Goal: Transaction & Acquisition: Subscribe to service/newsletter

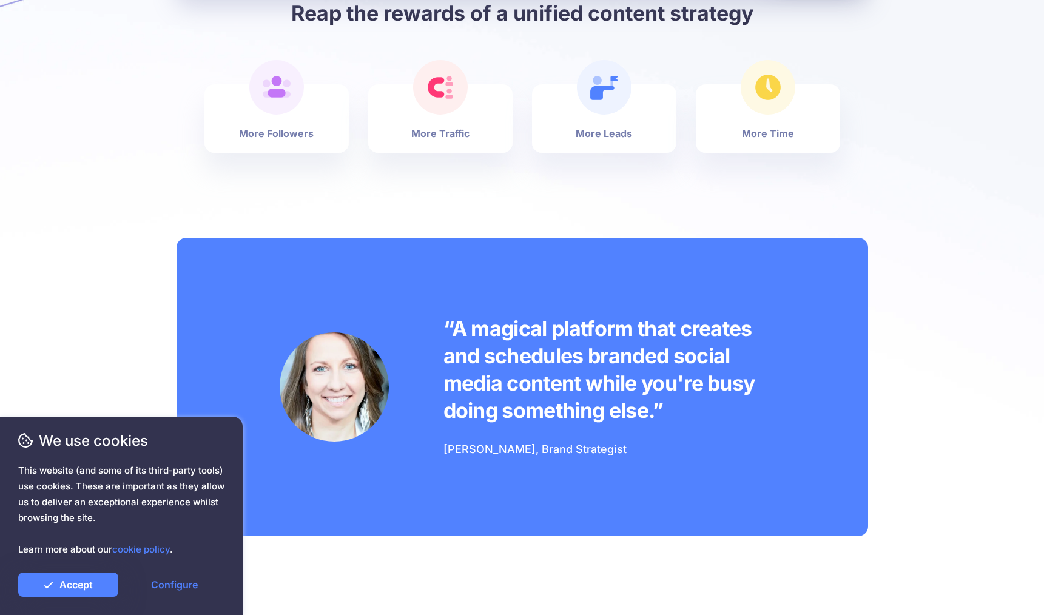
scroll to position [720, 0]
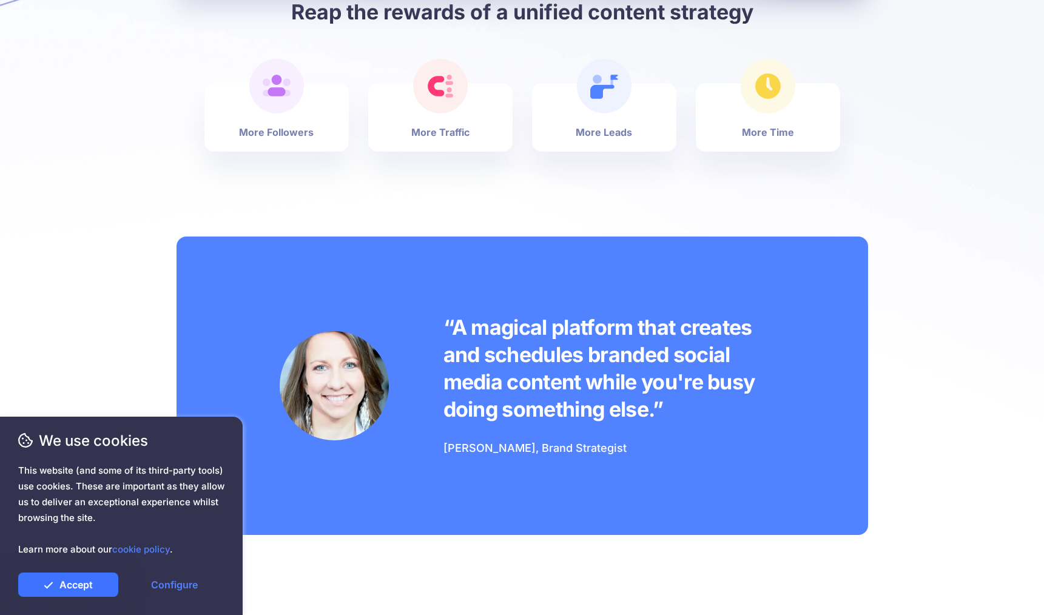
click at [82, 592] on link "Accept" at bounding box center [68, 585] width 100 height 24
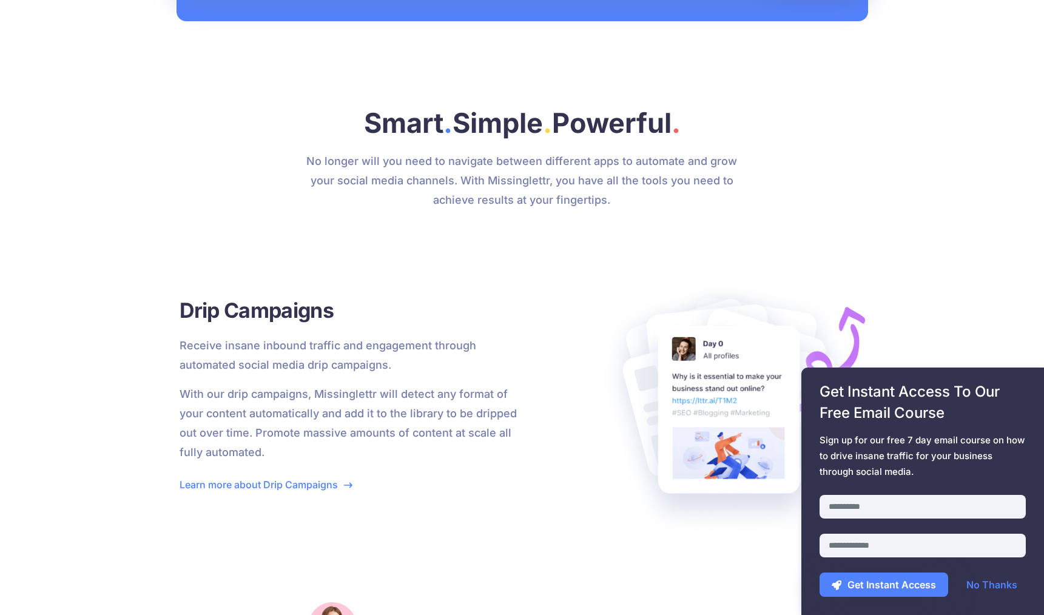
scroll to position [1235, 0]
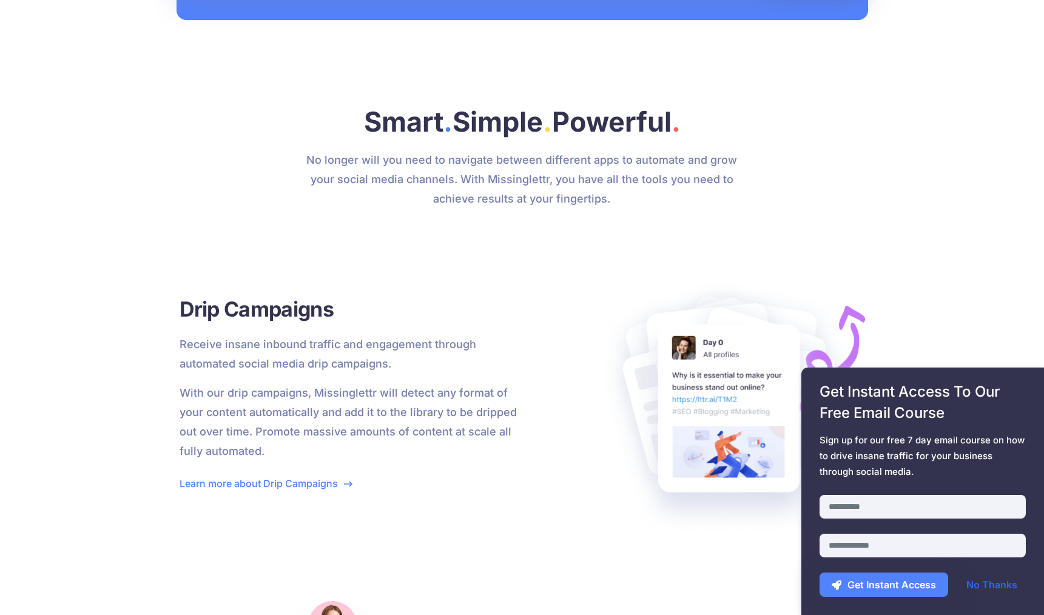
click at [977, 586] on link "No Thanks" at bounding box center [991, 585] width 75 height 24
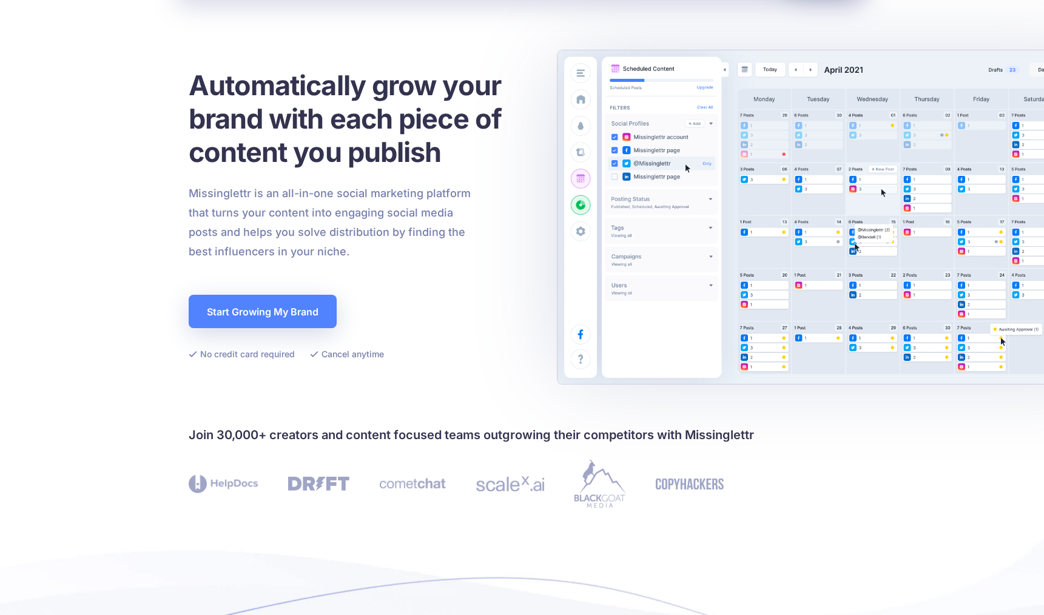
scroll to position [0, 0]
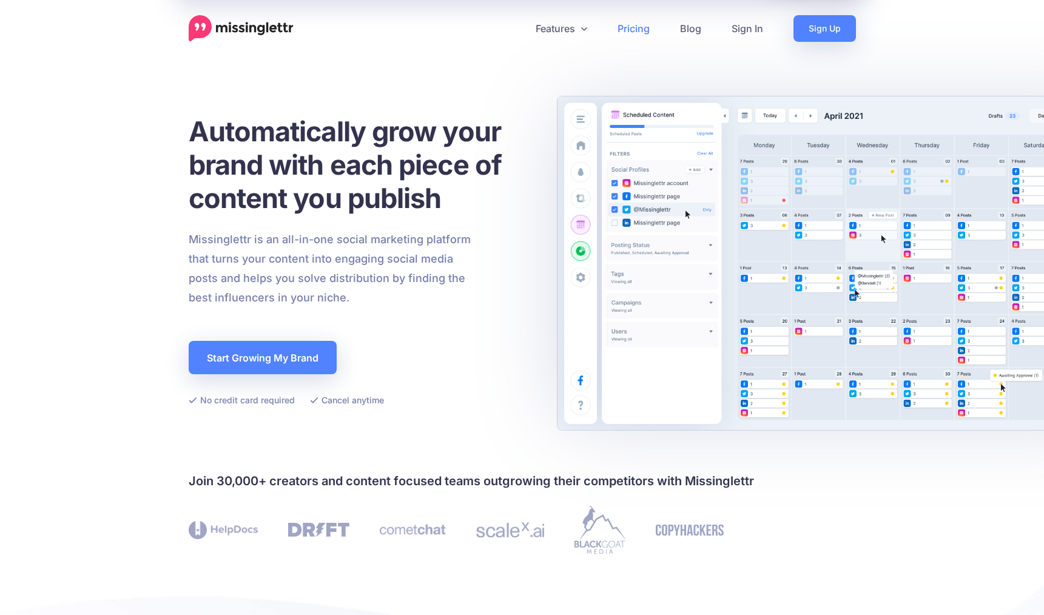
click at [636, 30] on link "Pricing" at bounding box center [634, 28] width 62 height 27
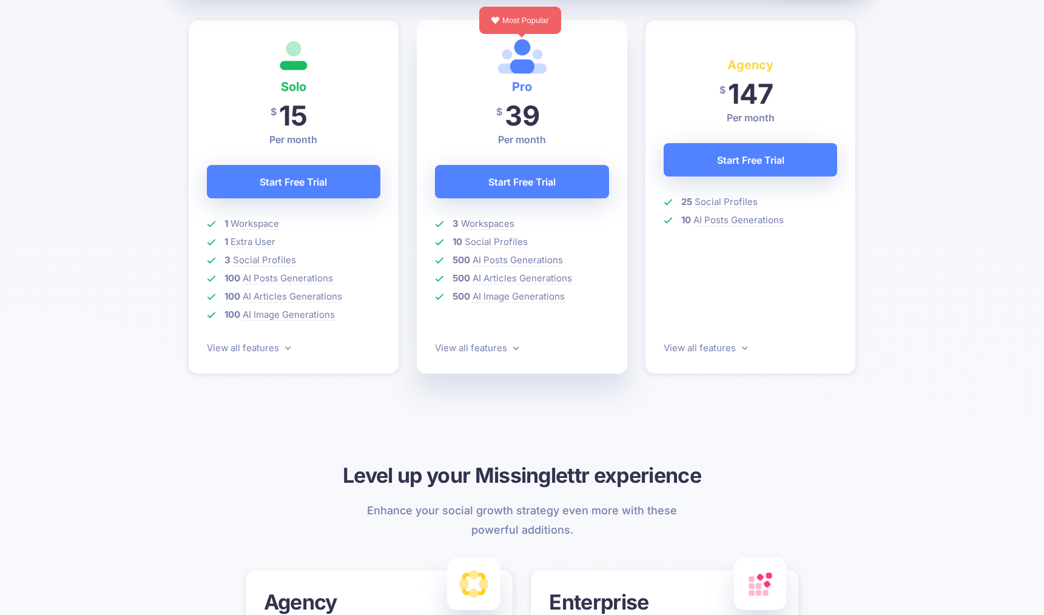
scroll to position [351, 0]
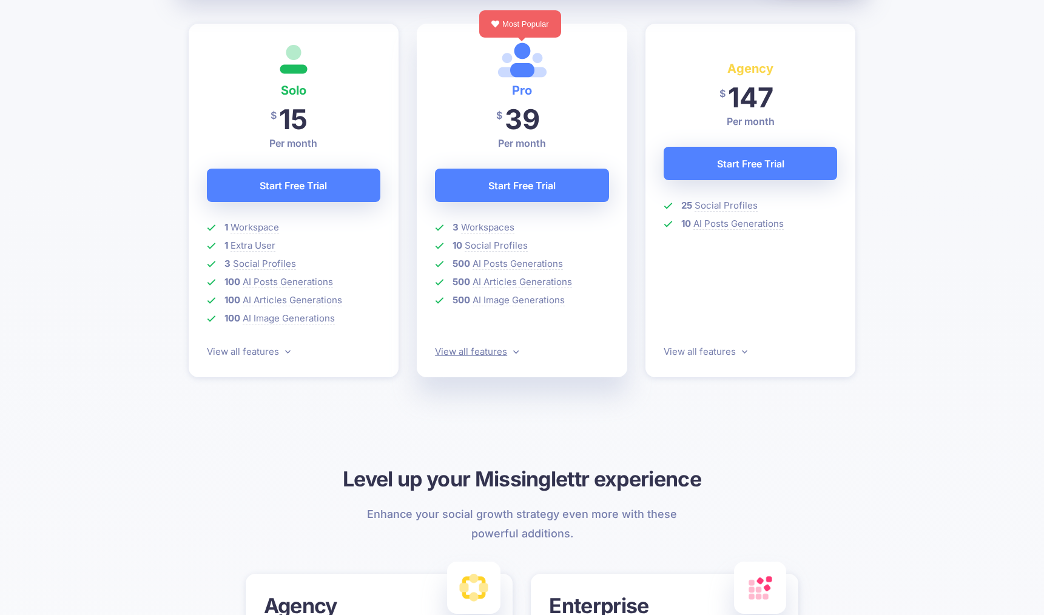
click at [471, 349] on link "View all features" at bounding box center [477, 352] width 84 height 12
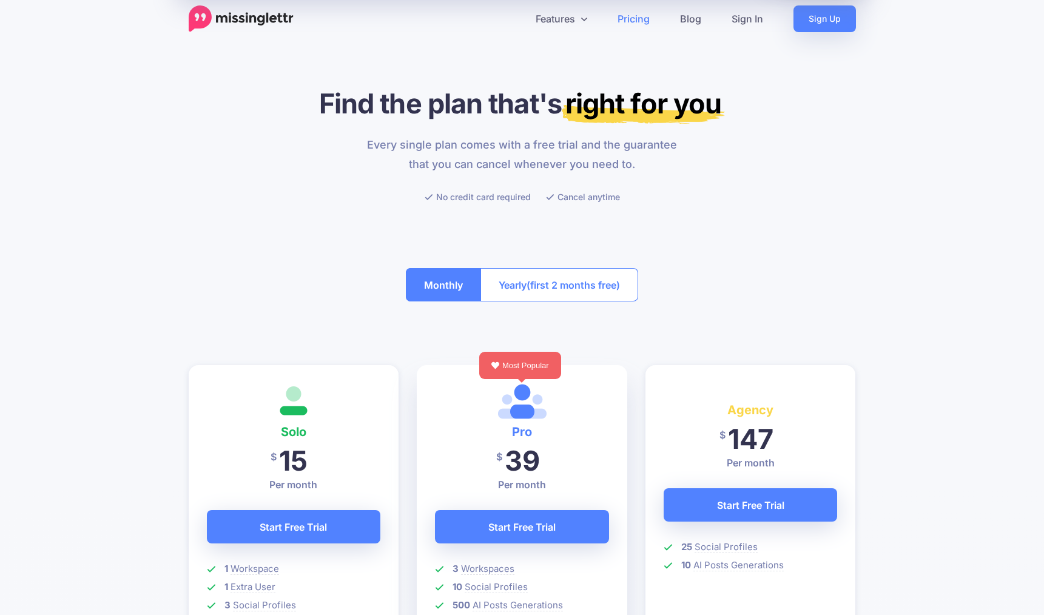
scroll to position [0, 0]
